Goal: Transaction & Acquisition: Purchase product/service

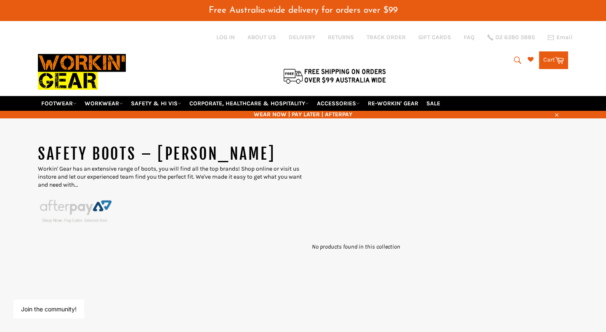
click at [365, 216] on div "SAFETY BOOTS – RM WILLIAMS Workin' Gear has an extensive range of boots, you wi…" at bounding box center [303, 199] width 539 height 111
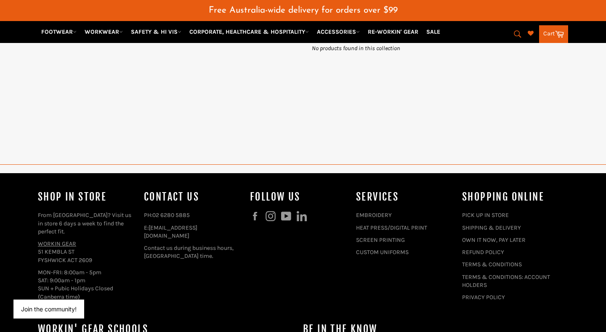
scroll to position [202, 0]
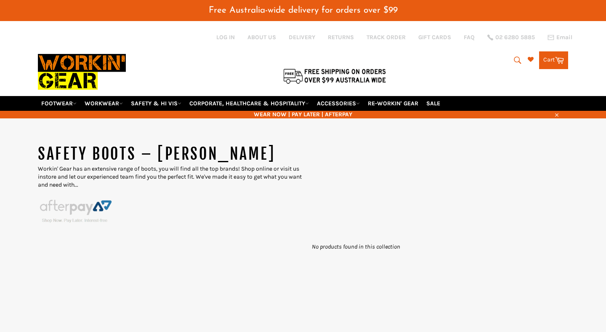
click at [516, 56] on icon "submit" at bounding box center [517, 59] width 7 height 7
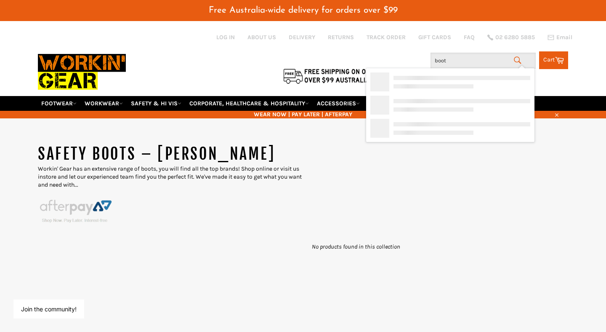
type input "boots"
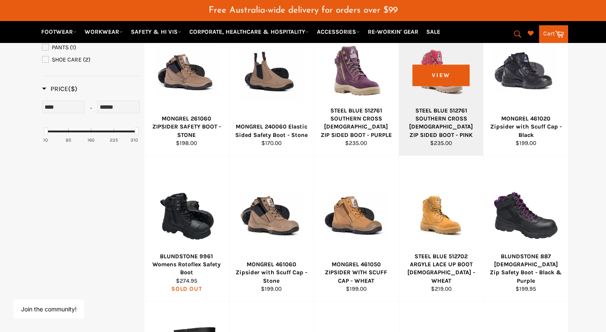
scroll to position [329, 0]
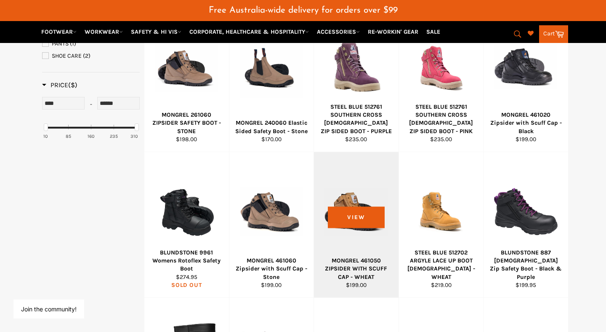
click at [375, 257] on div "MONGREL 461050 ZIPSIDER WITH SCUFF CAP - WHEAT" at bounding box center [356, 268] width 74 height 24
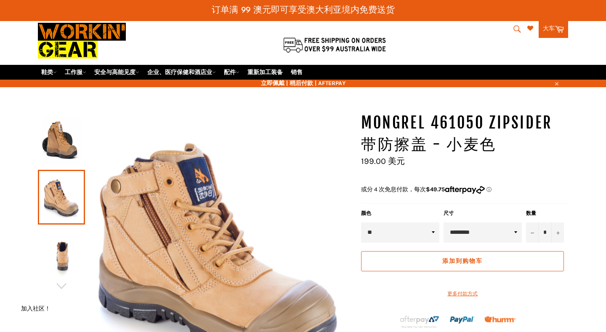
scroll to position [31, 0]
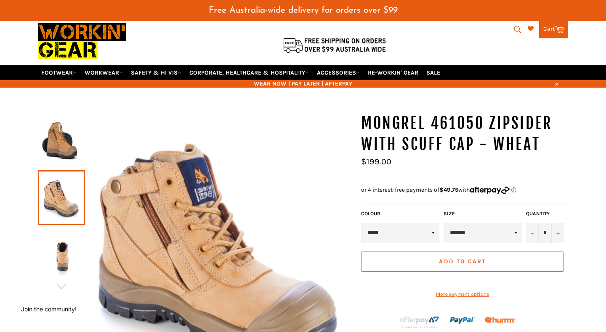
click at [364, 113] on h1 "MONGREL 461050 ZIPSIDER WITH SCUFF CAP - WHEAT" at bounding box center [464, 134] width 207 height 42
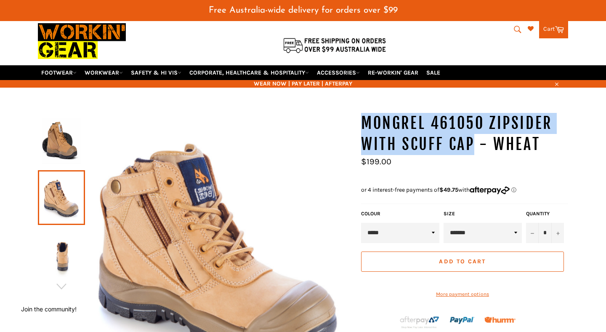
drag, startPoint x: 360, startPoint y: 107, endPoint x: 471, endPoint y: 131, distance: 113.6
copy h1 "MONGREL 461050 ZIPSIDER WITH SCUFF CAP"
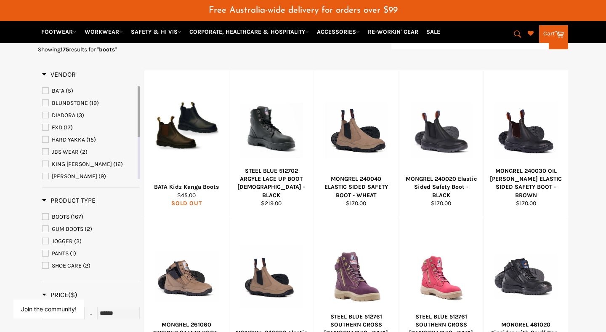
scroll to position [117, 0]
